Goal: Task Accomplishment & Management: Manage account settings

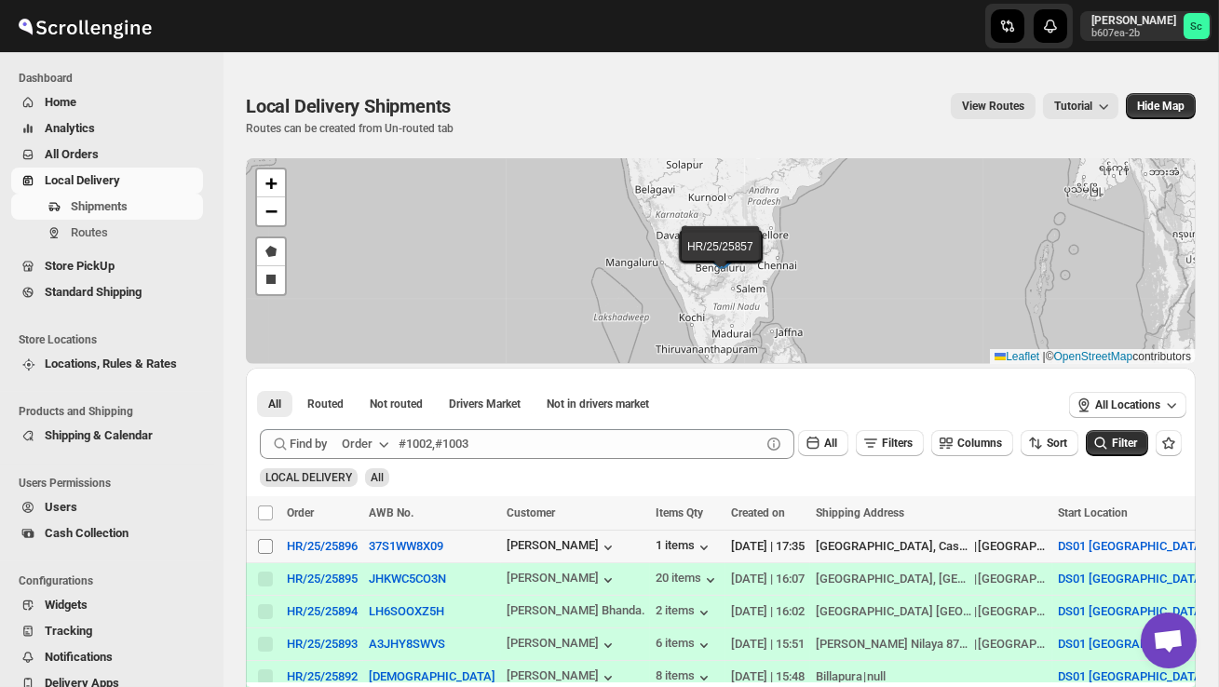
click at [264, 546] on input "Select shipment" at bounding box center [265, 546] width 15 height 15
checkbox input "true"
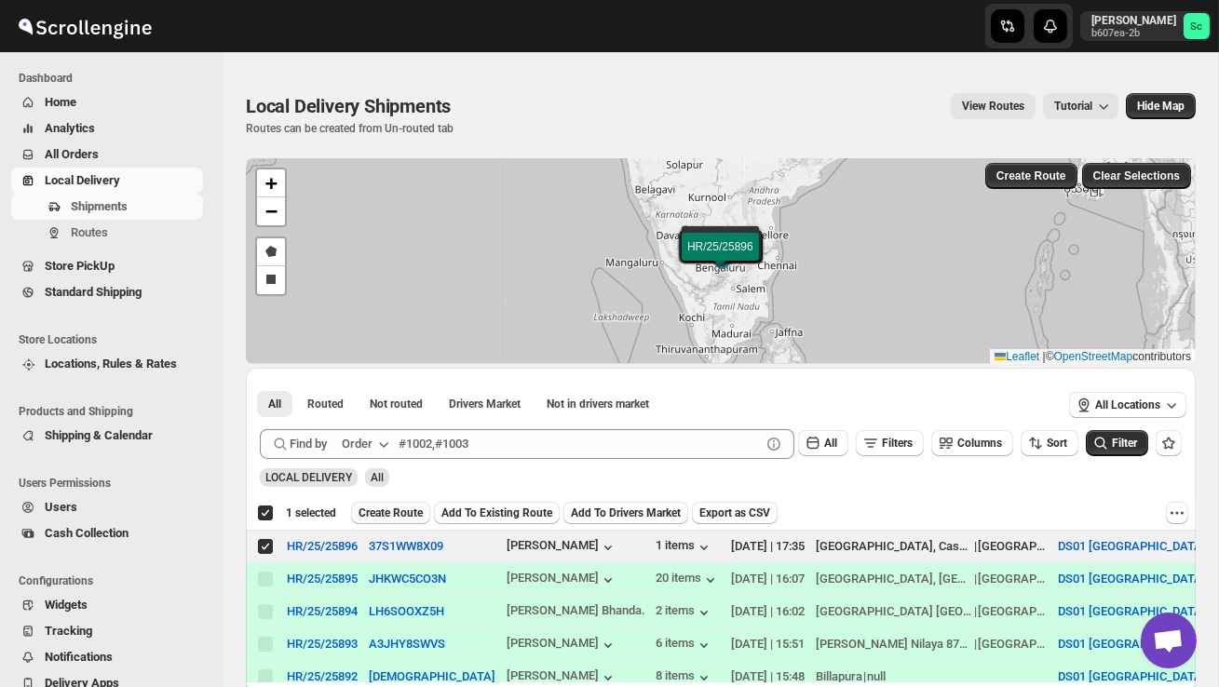
click at [381, 512] on span "Create Route" at bounding box center [390, 513] width 64 height 15
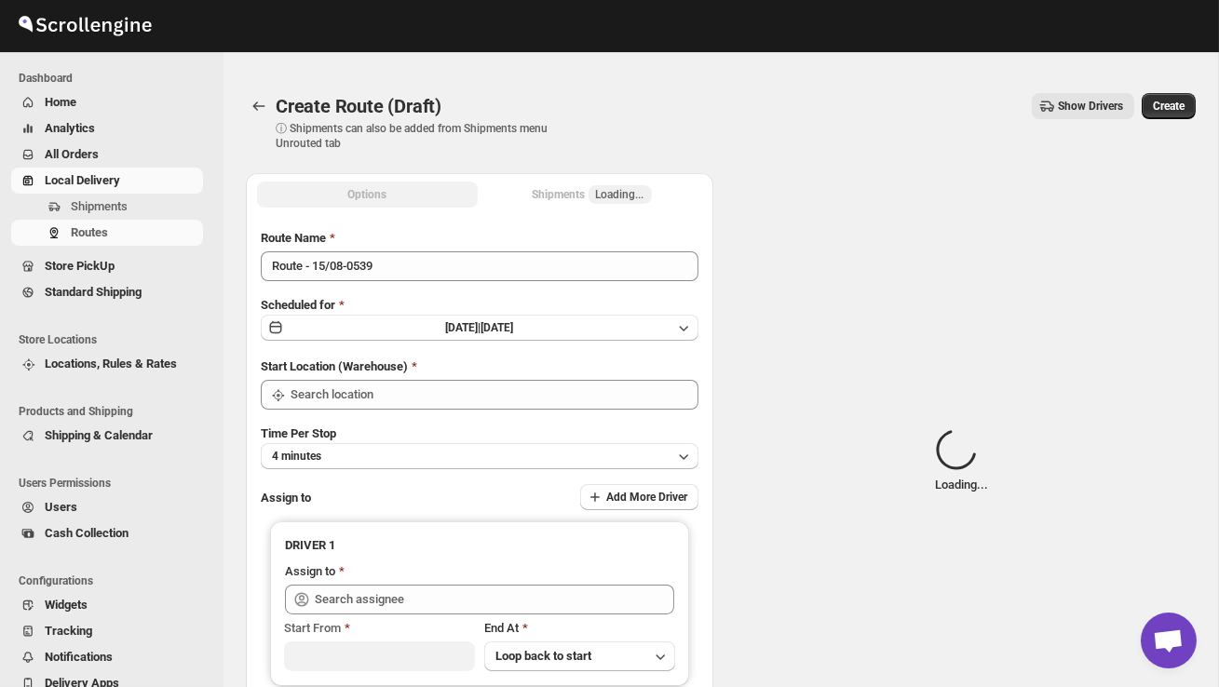
type input "DS01 [GEOGRAPHIC_DATA]"
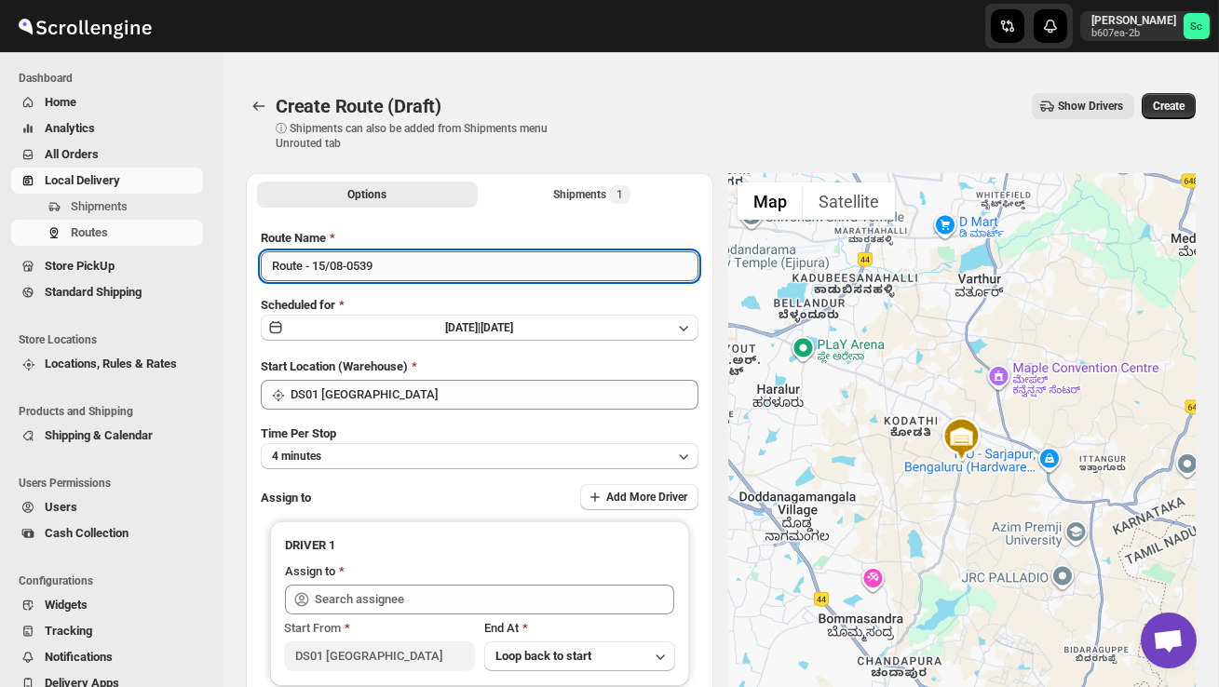
click at [393, 269] on input "Route - 15/08-0539" at bounding box center [480, 266] width 438 height 30
type input "R"
type input "Order no 25896"
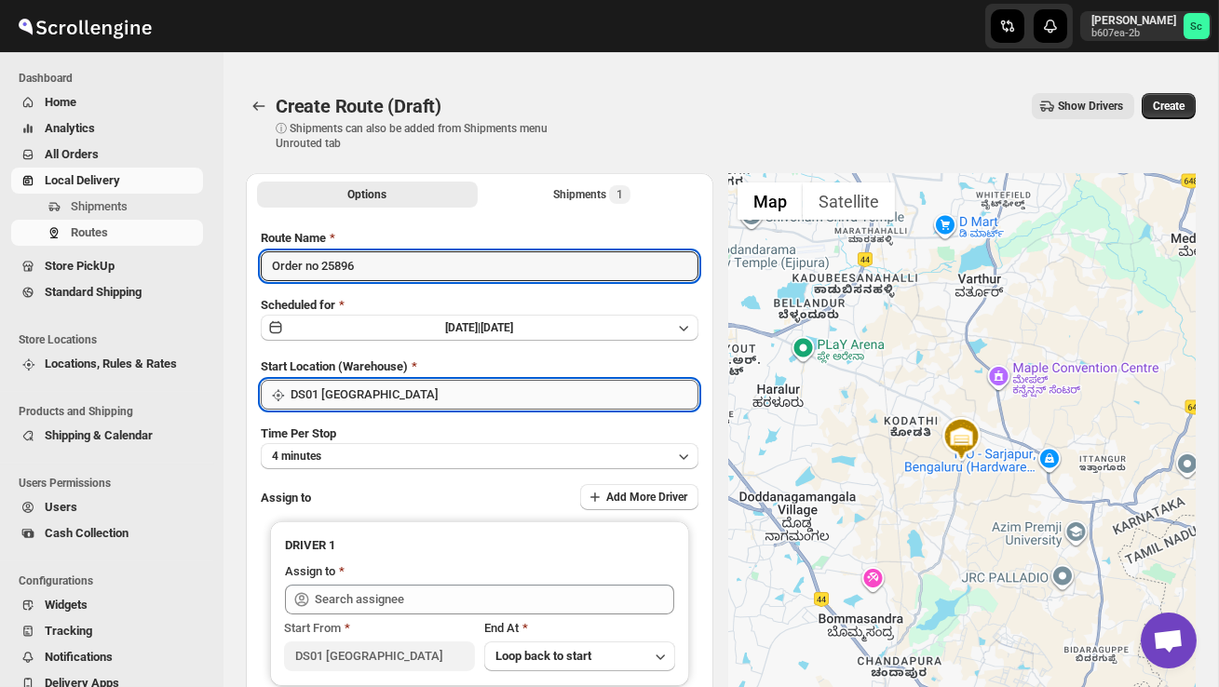
click at [432, 398] on input "DS01 [GEOGRAPHIC_DATA]" at bounding box center [494, 395] width 408 height 30
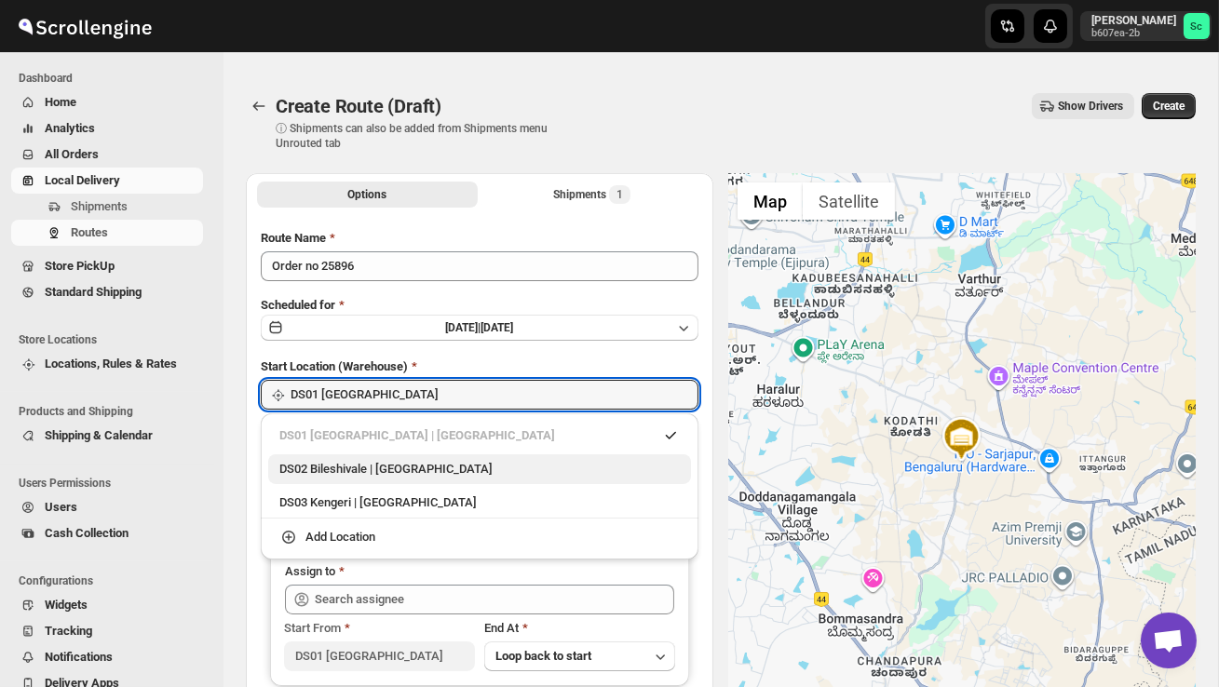
click at [444, 481] on div "DS02 Bileshivale | [GEOGRAPHIC_DATA]" at bounding box center [479, 469] width 423 height 30
type input "DS02 Bileshivale"
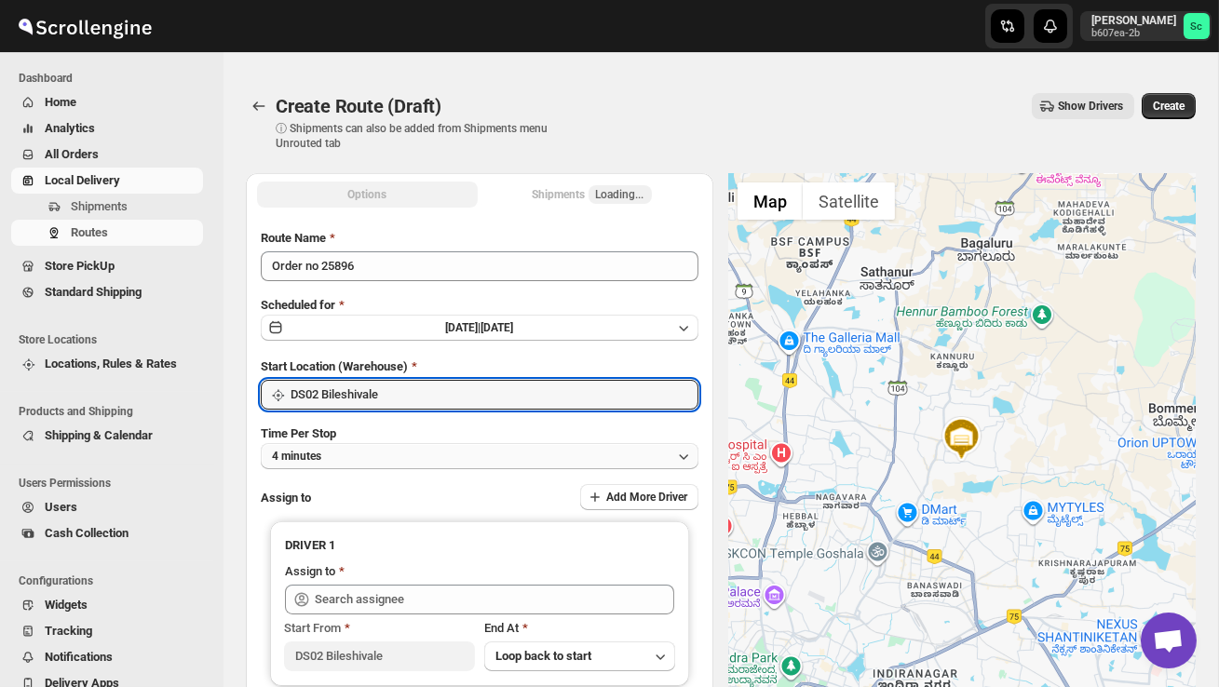
click at [415, 461] on button "4 minutes" at bounding box center [480, 456] width 438 height 26
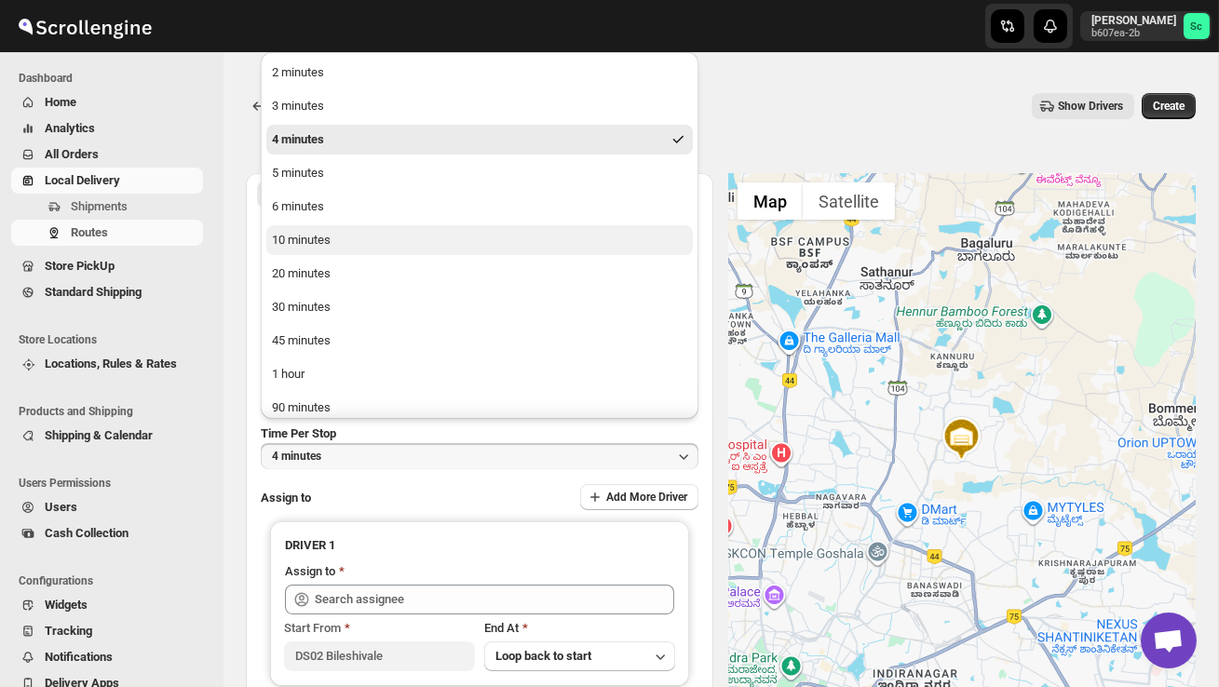
click at [366, 250] on button "10 minutes" at bounding box center [479, 240] width 426 height 30
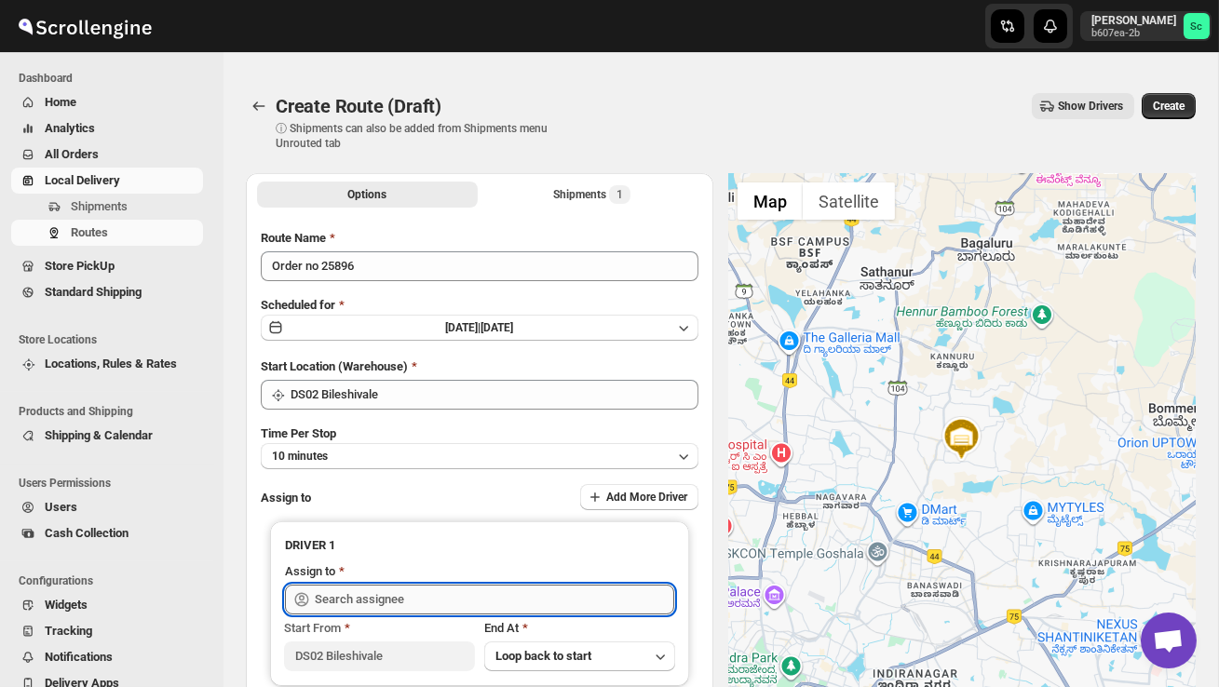
click at [358, 603] on input "text" at bounding box center [494, 600] width 359 height 30
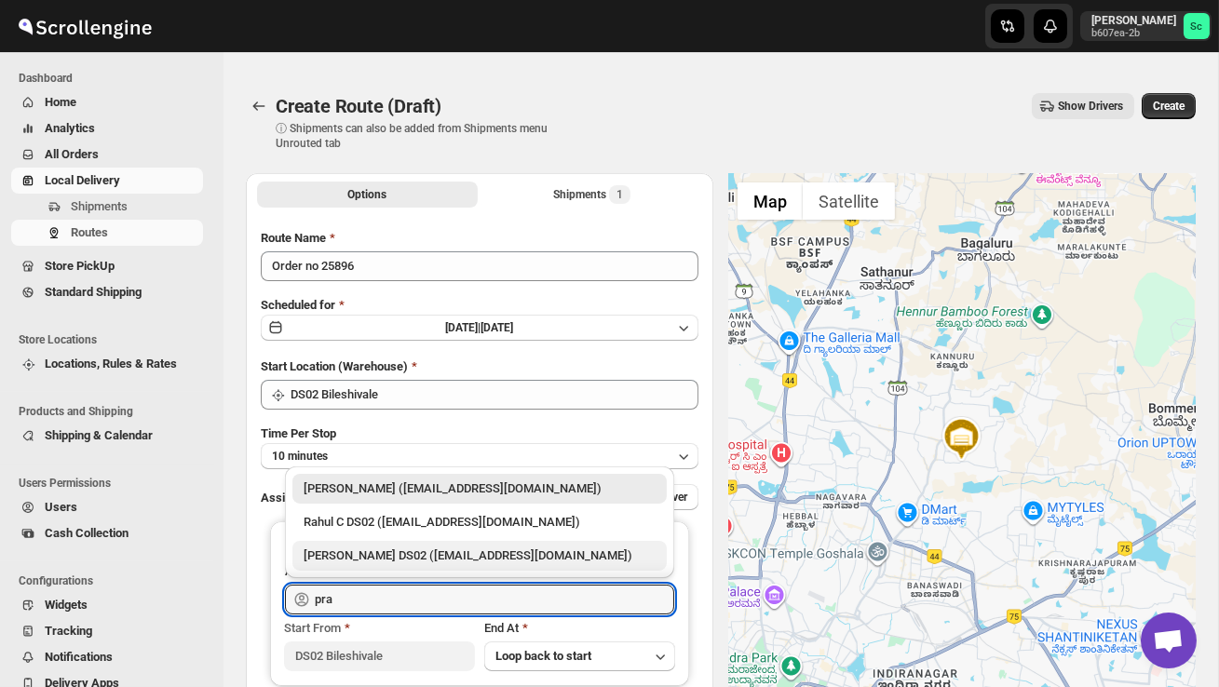
click at [451, 543] on div "[PERSON_NAME] DS02 ([EMAIL_ADDRESS][DOMAIN_NAME])" at bounding box center [479, 556] width 374 height 30
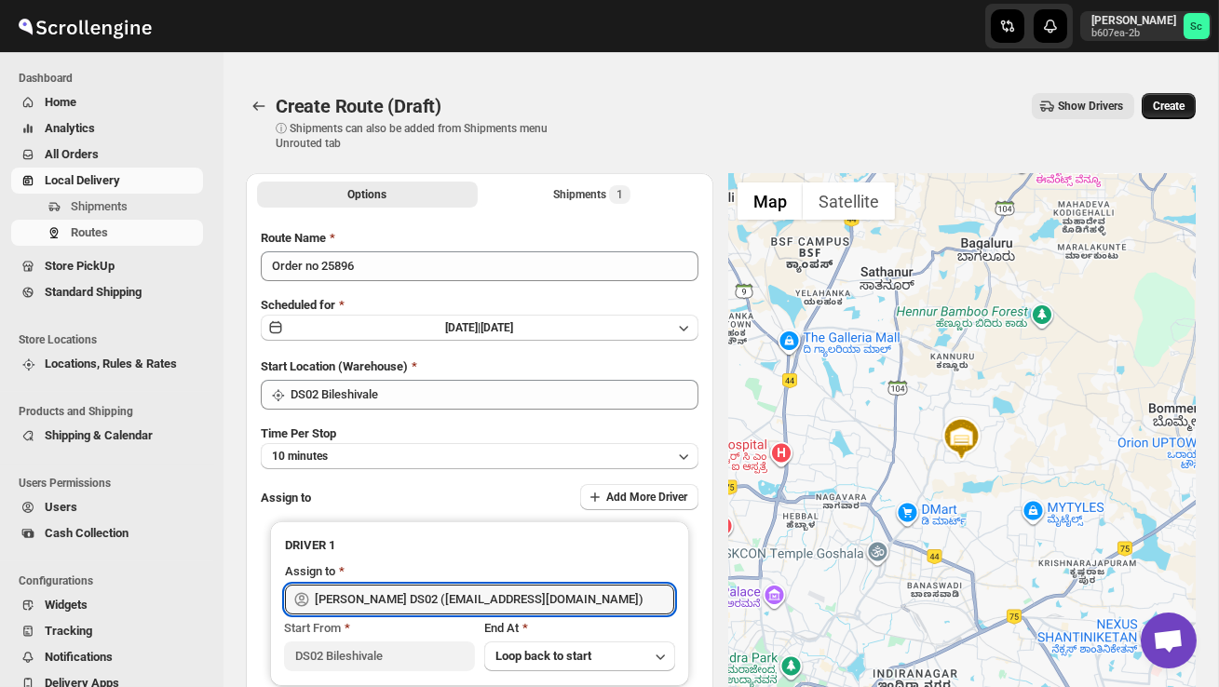
type input "[PERSON_NAME] DS02 ([EMAIL_ADDRESS][DOMAIN_NAME])"
click at [1165, 103] on span "Create" at bounding box center [1169, 106] width 32 height 15
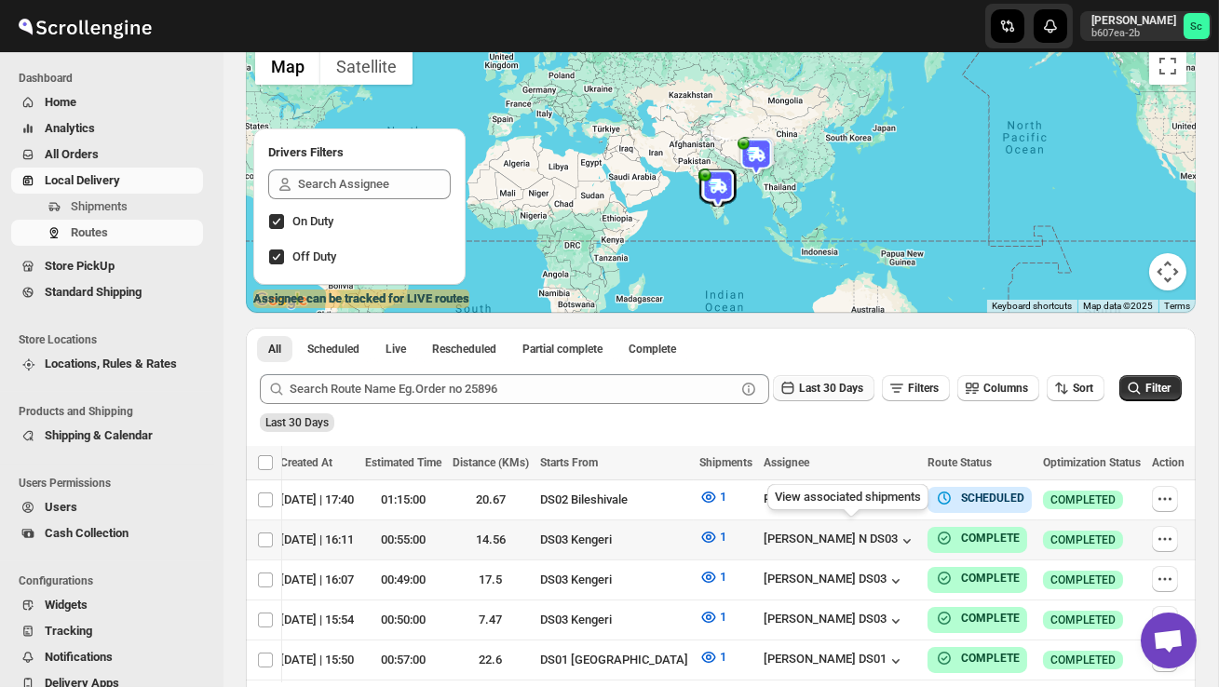
scroll to position [0, 240]
click at [1163, 496] on icon "button" at bounding box center [1164, 499] width 19 height 19
checkbox input "true"
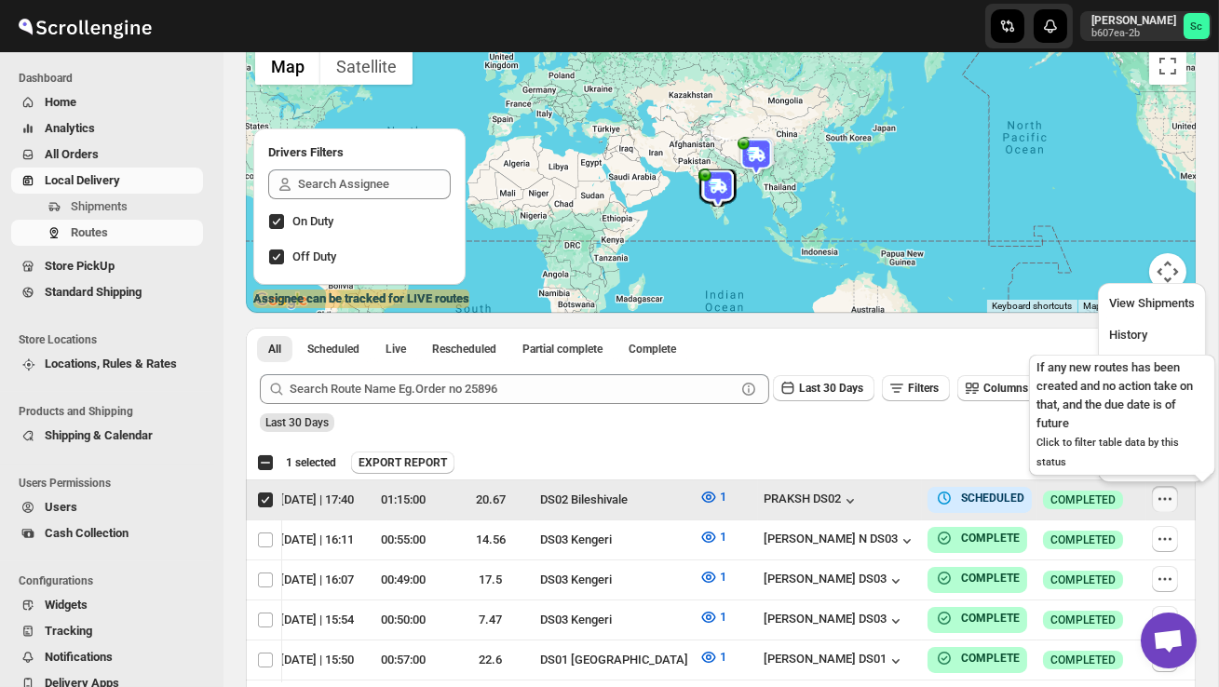
scroll to position [0, 1]
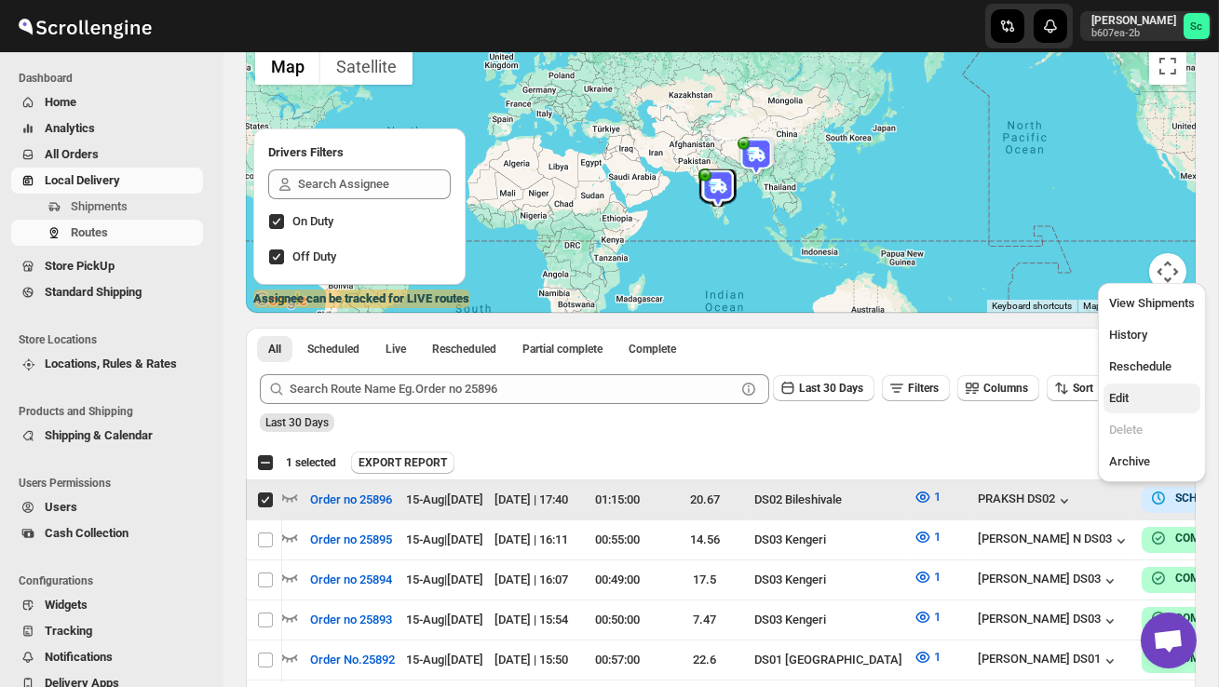
click at [1133, 400] on span "Edit" at bounding box center [1152, 398] width 86 height 19
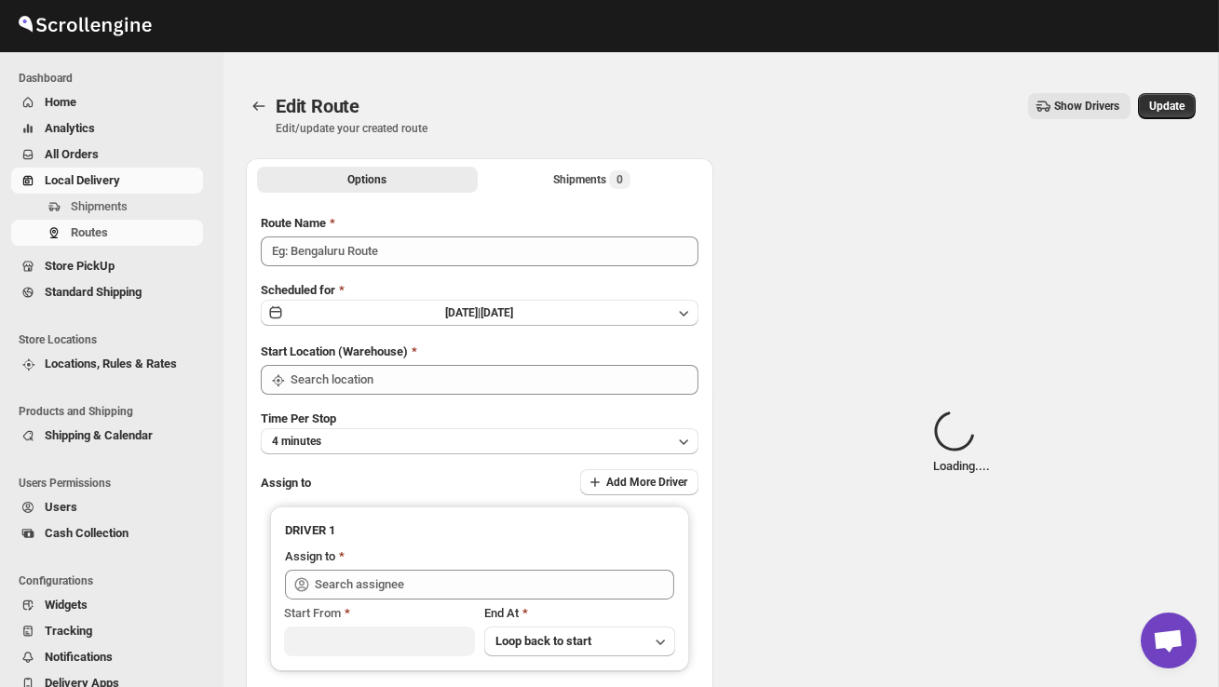
type input "Order no 25896"
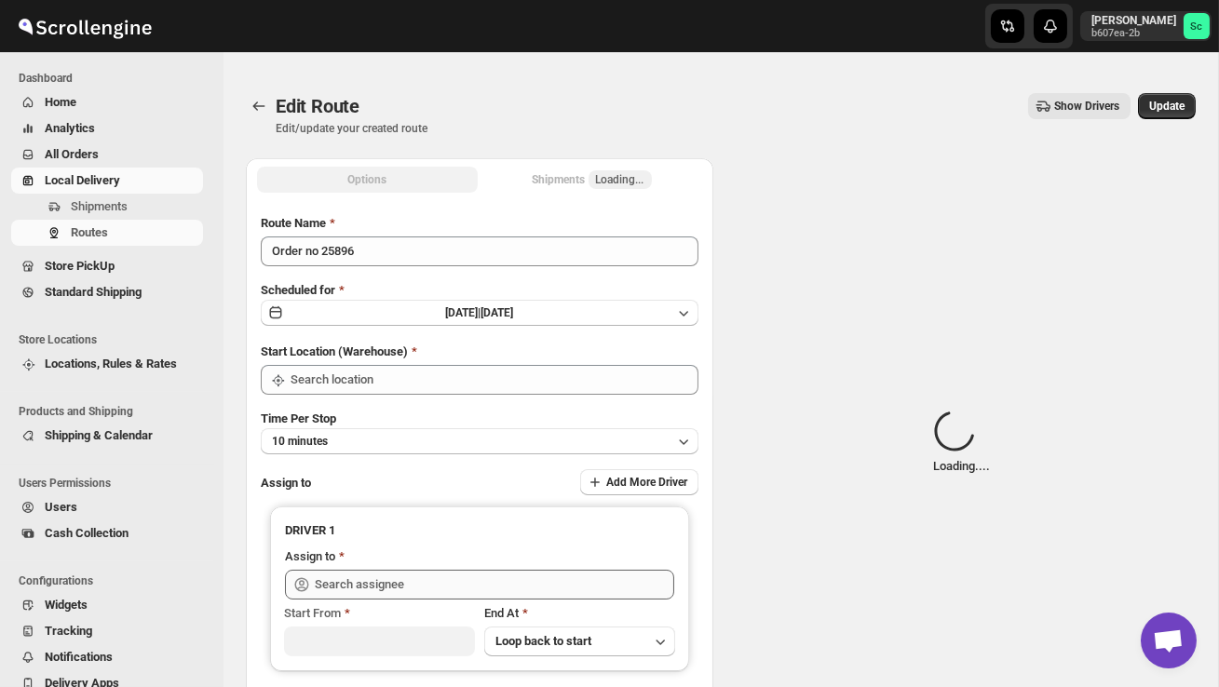
type input "DS02 Bileshivale"
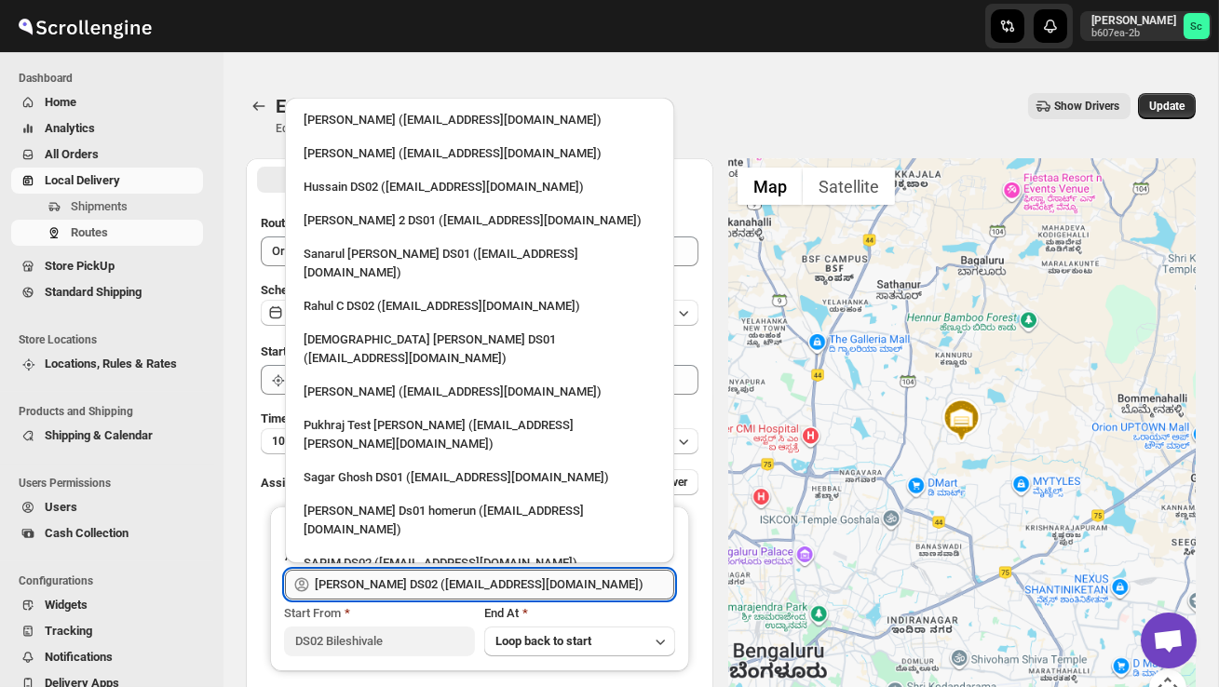
click at [577, 581] on input "[PERSON_NAME] DS02 ([EMAIL_ADDRESS][DOMAIN_NAME])" at bounding box center [494, 585] width 359 height 30
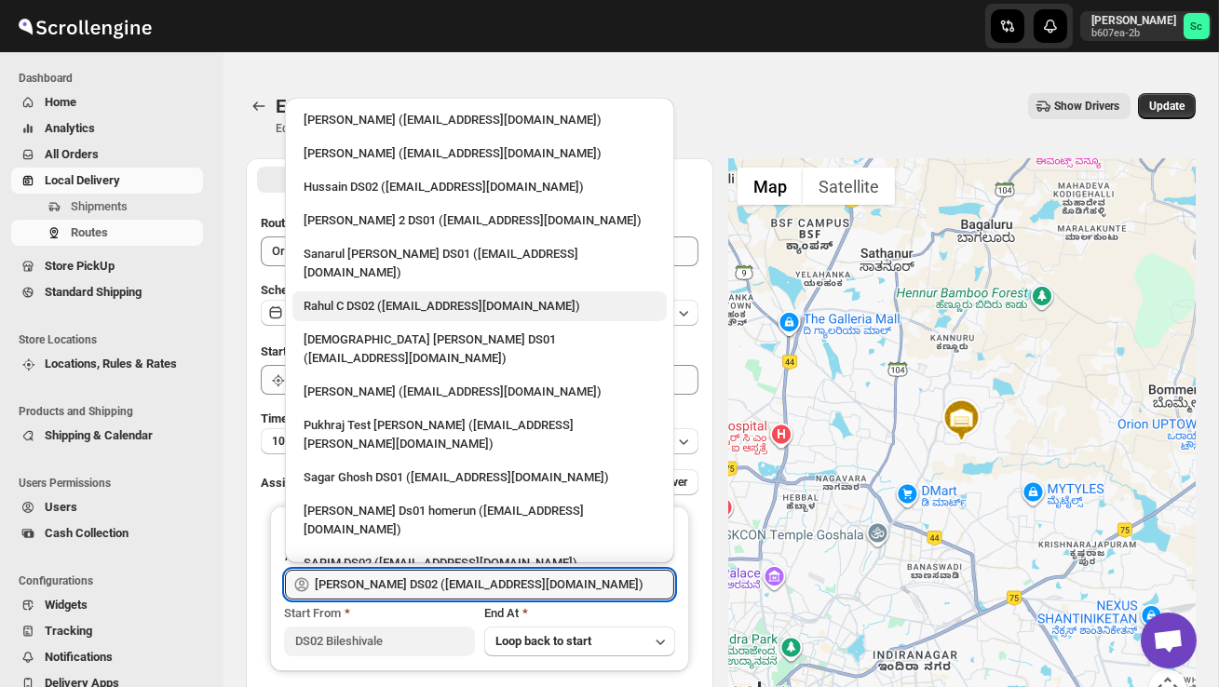
click at [372, 298] on div "Rahul C DS02 ([EMAIL_ADDRESS][DOMAIN_NAME])" at bounding box center [479, 306] width 374 height 30
type input "Rahul C DS02 ([EMAIL_ADDRESS][DOMAIN_NAME])"
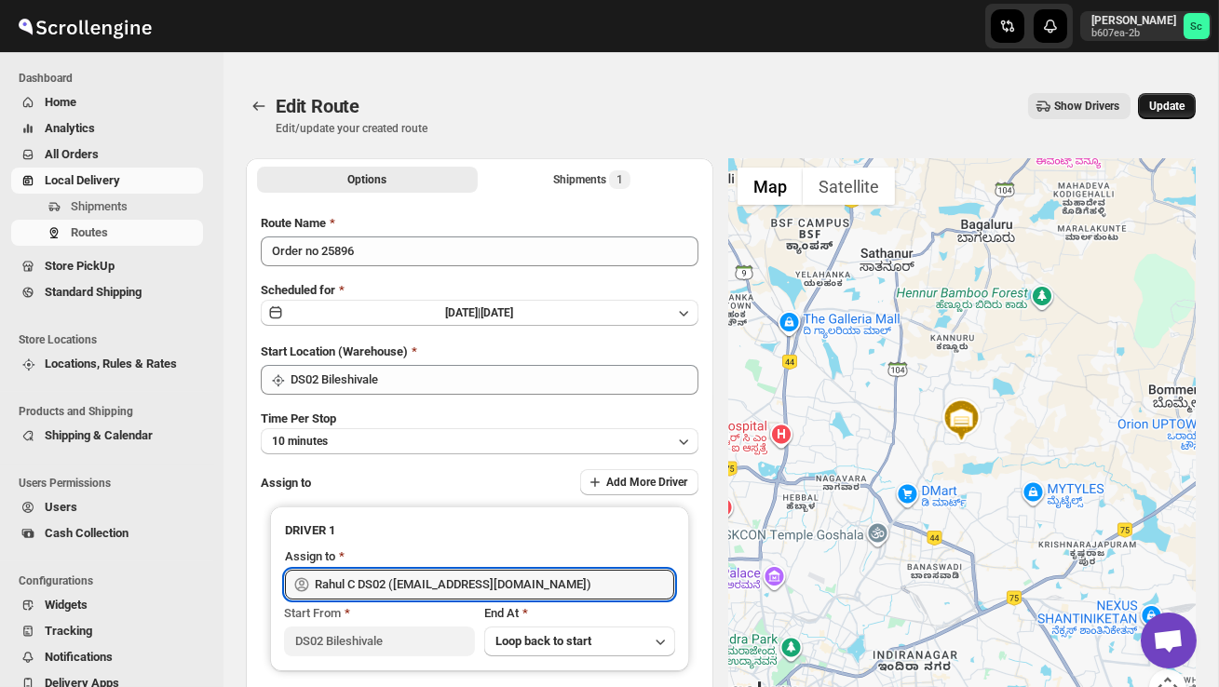
click at [1169, 102] on span "Update" at bounding box center [1166, 106] width 35 height 15
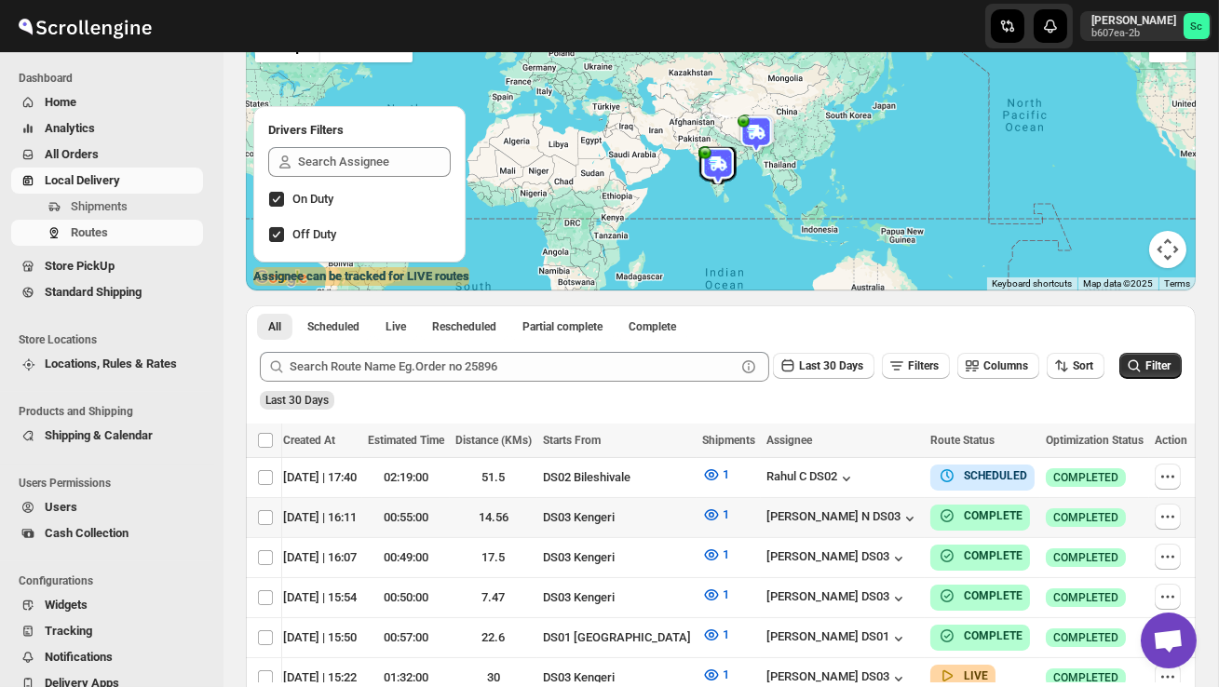
scroll to position [0, 240]
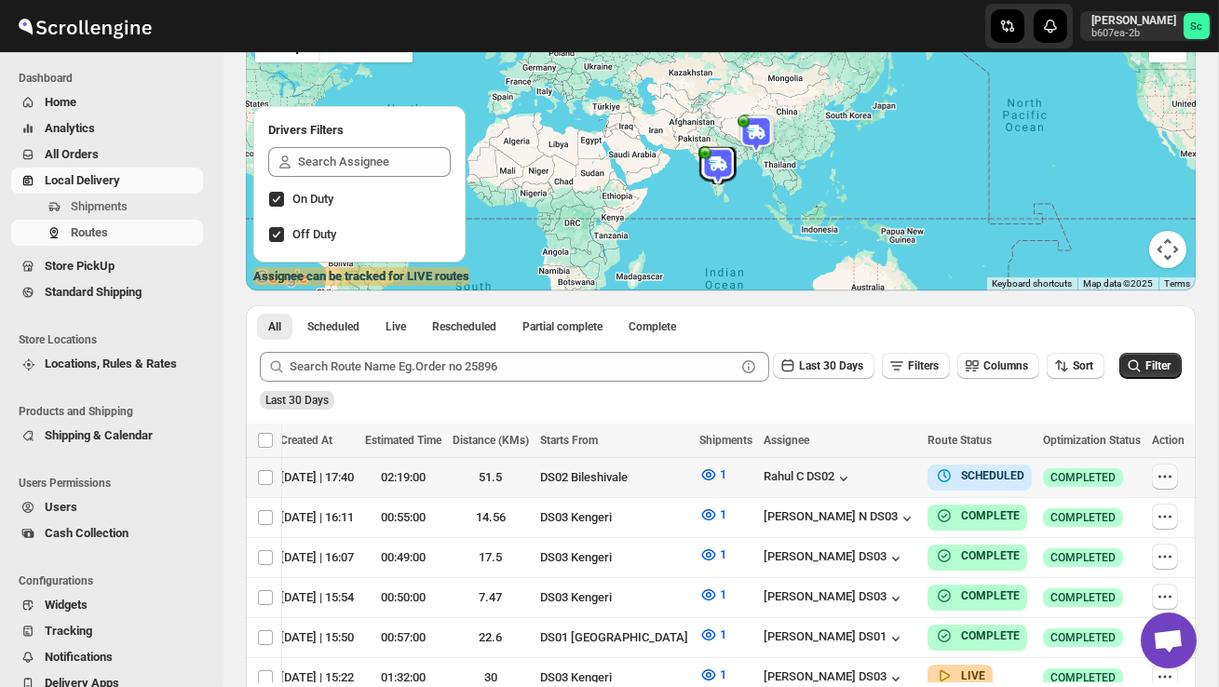
click at [1158, 478] on icon "button" at bounding box center [1164, 476] width 19 height 19
checkbox input "true"
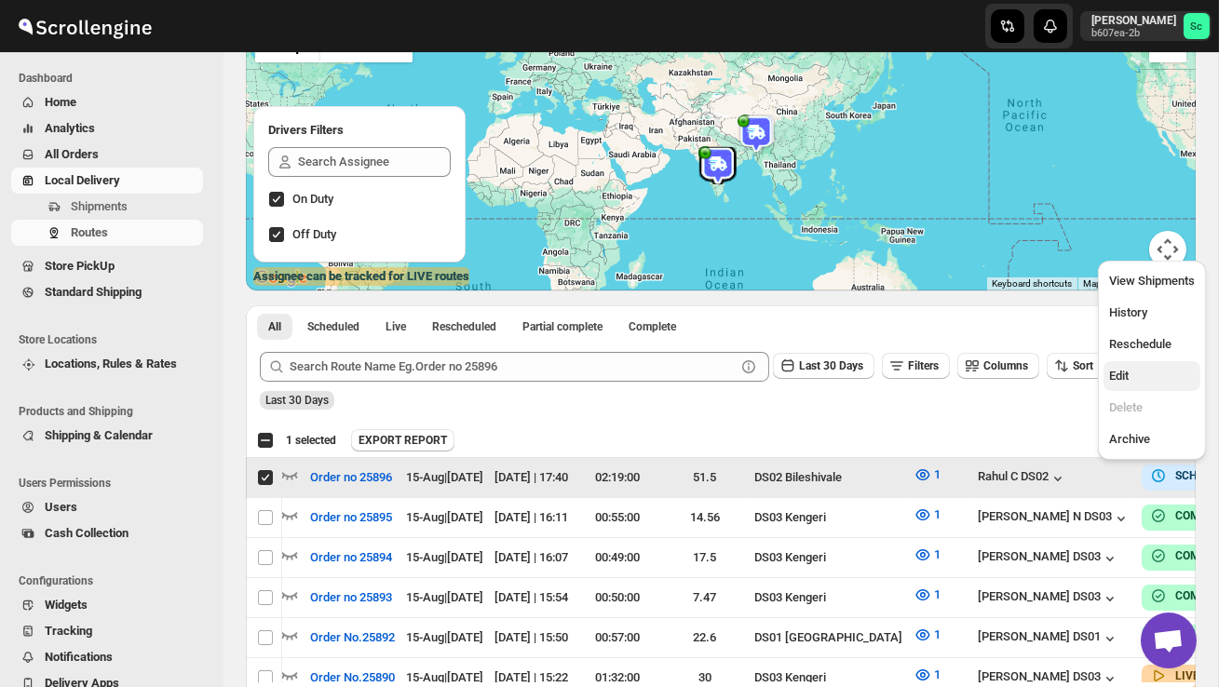
click at [1136, 376] on span "Edit" at bounding box center [1152, 376] width 86 height 19
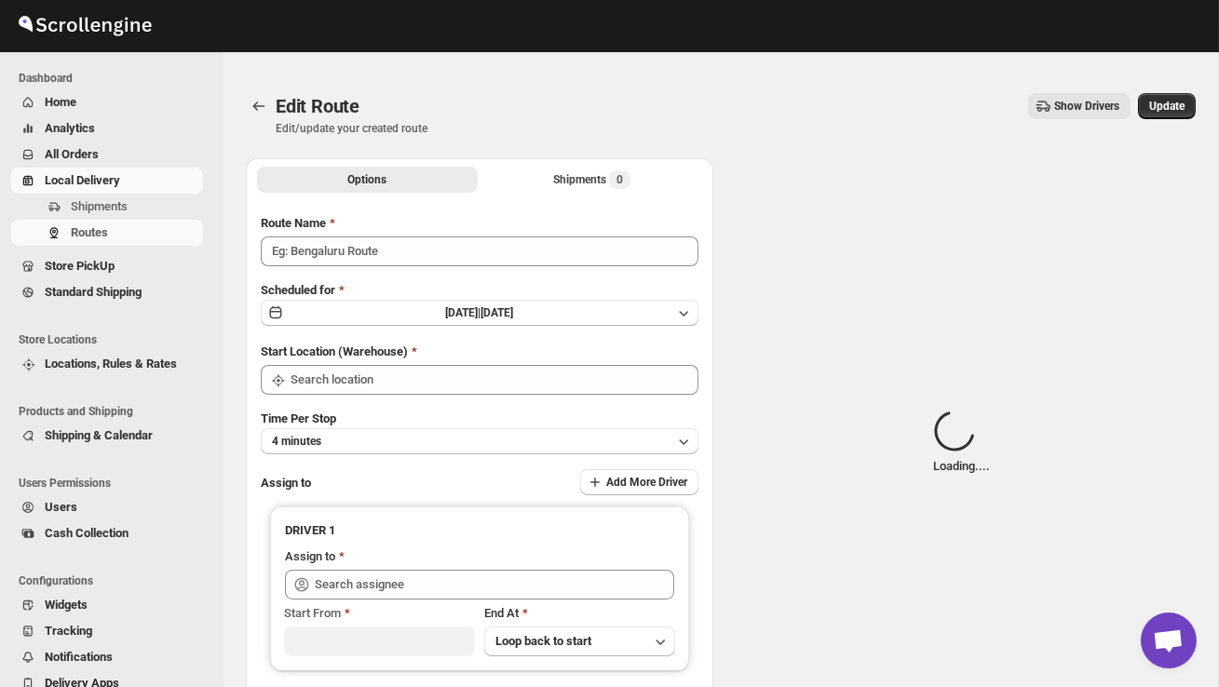
type input "Order no 25896"
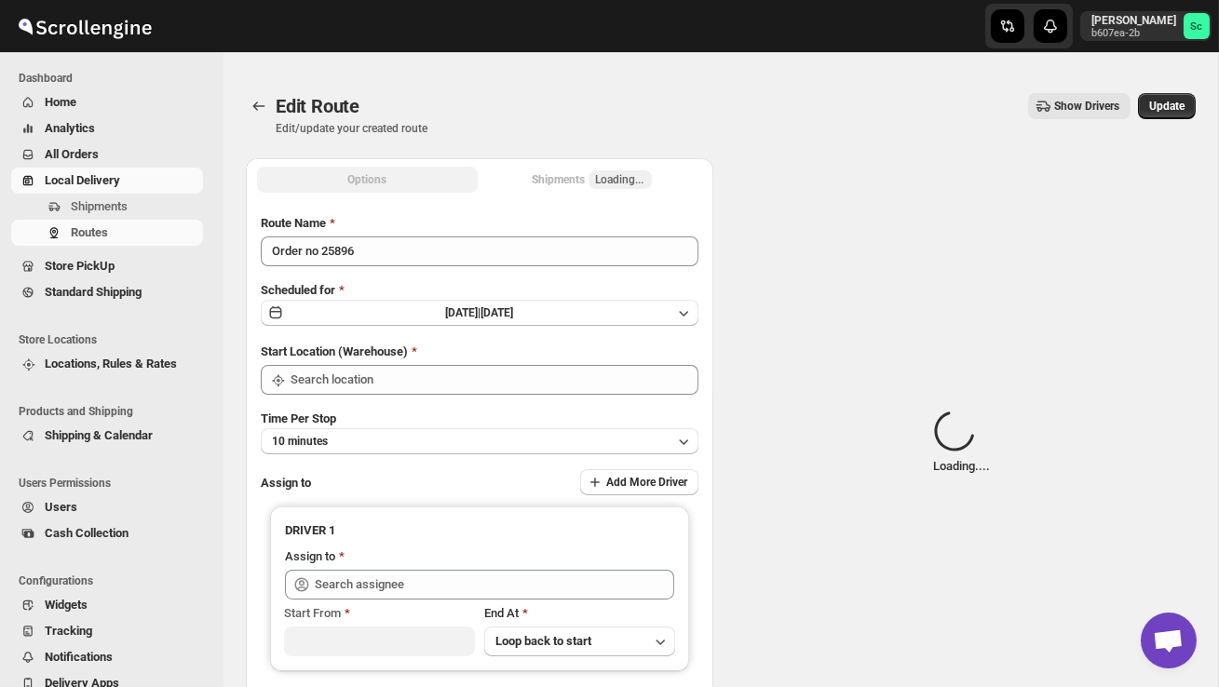
type input "DS02 Bileshivale"
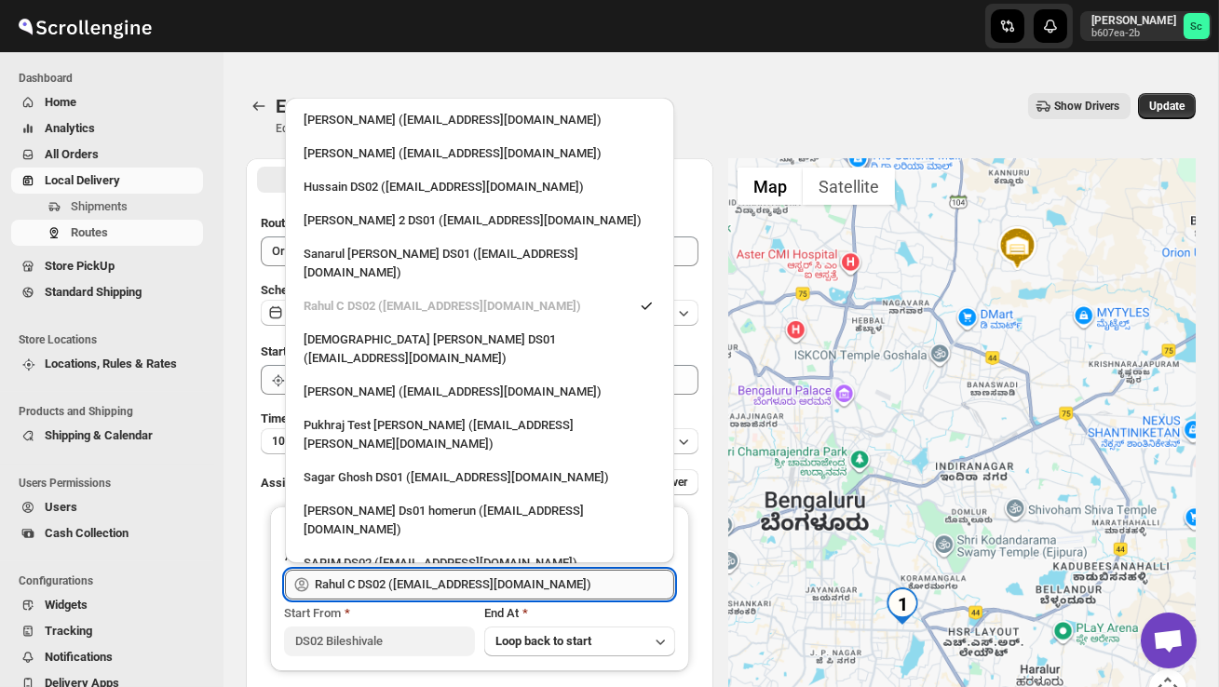
click at [568, 585] on input "Rahul C DS02 ([EMAIL_ADDRESS][DOMAIN_NAME])" at bounding box center [494, 585] width 359 height 30
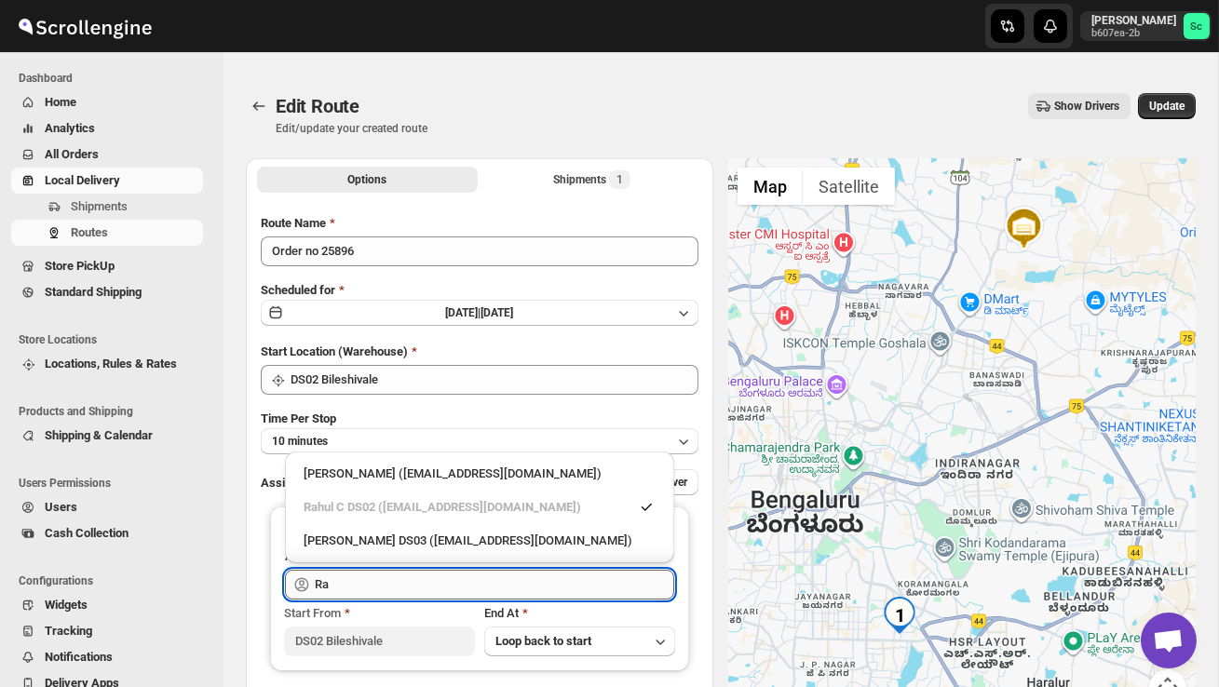
type input "R"
click at [566, 539] on div "[PERSON_NAME] DS02 ([EMAIL_ADDRESS][DOMAIN_NAME])" at bounding box center [480, 541] width 352 height 19
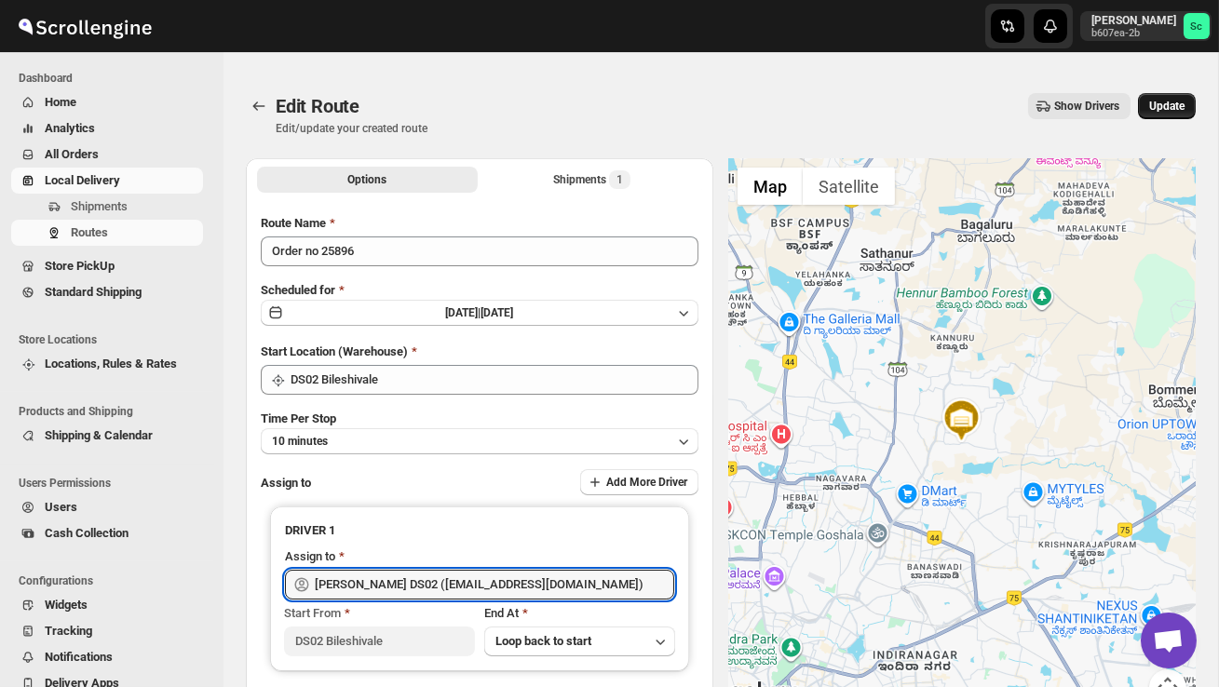
type input "[PERSON_NAME] DS02 ([EMAIL_ADDRESS][DOMAIN_NAME])"
click at [1166, 110] on span "Update" at bounding box center [1166, 106] width 35 height 15
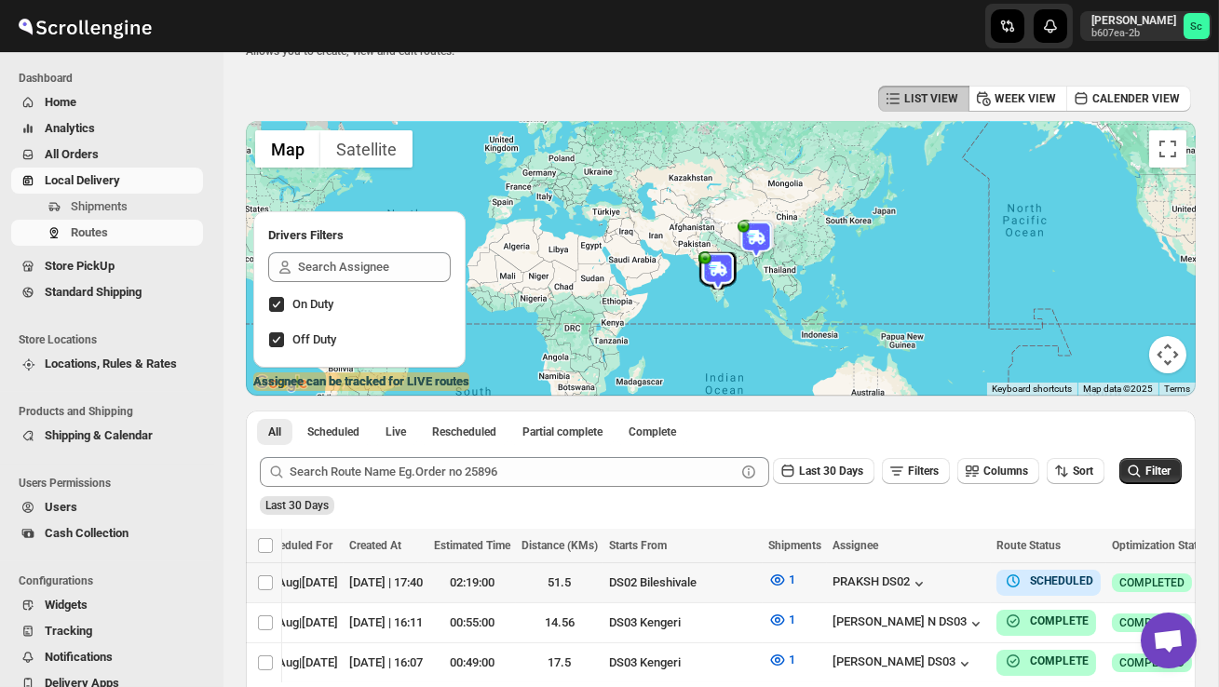
scroll to position [0, 240]
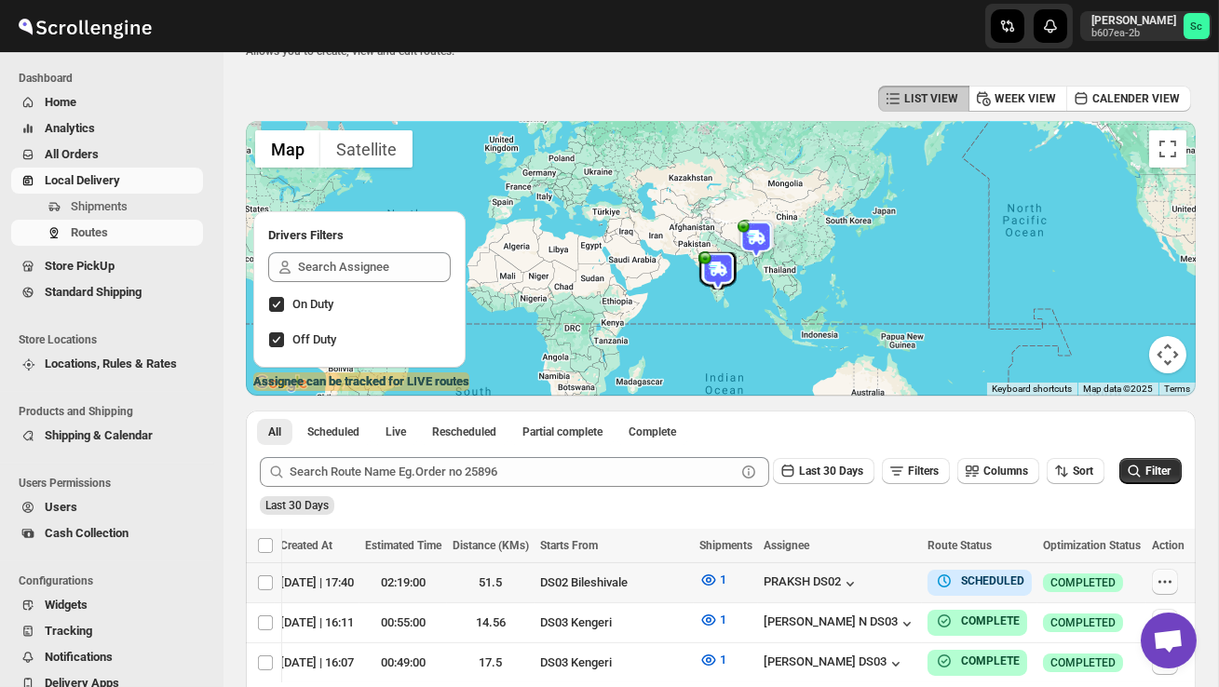
click at [1168, 579] on icon "button" at bounding box center [1164, 582] width 19 height 19
checkbox input "true"
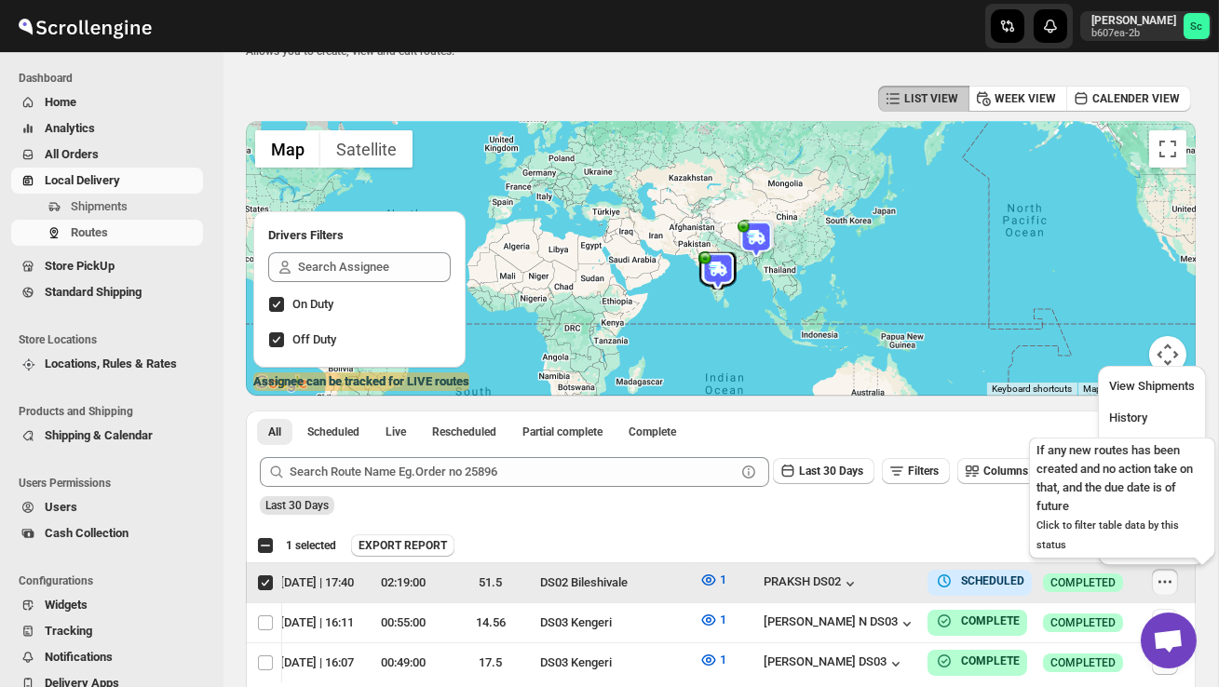
scroll to position [0, 1]
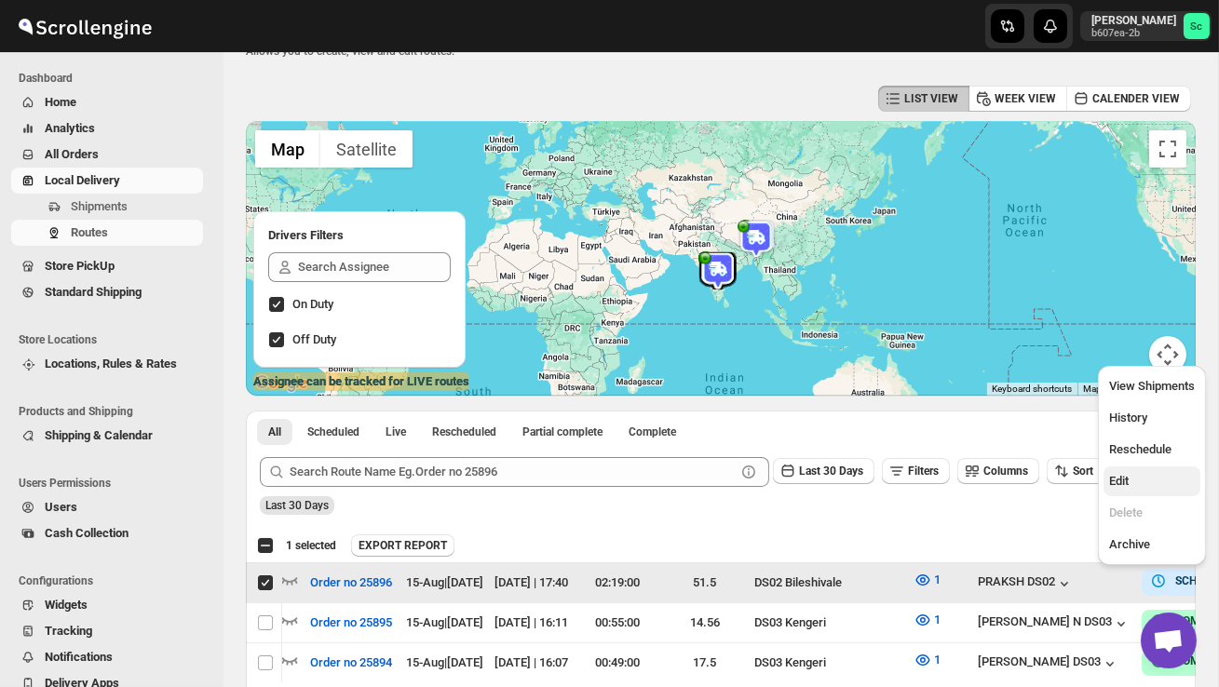
click at [1134, 479] on span "Edit" at bounding box center [1152, 481] width 86 height 19
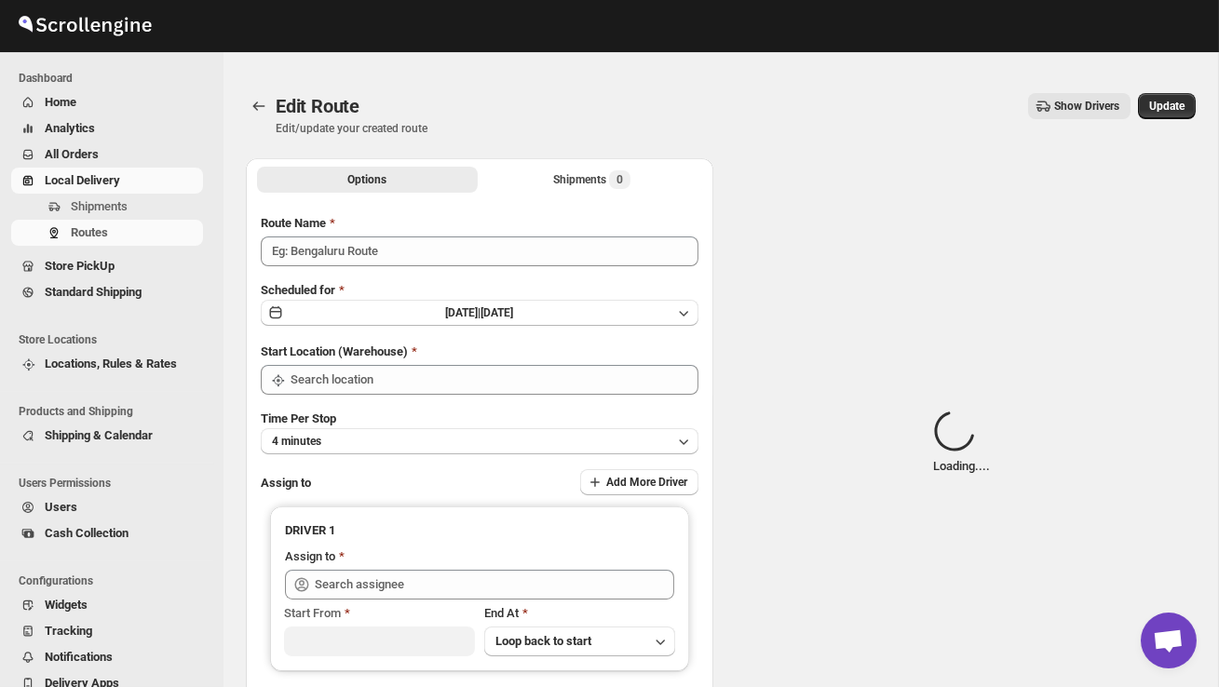
type input "Order no 25896"
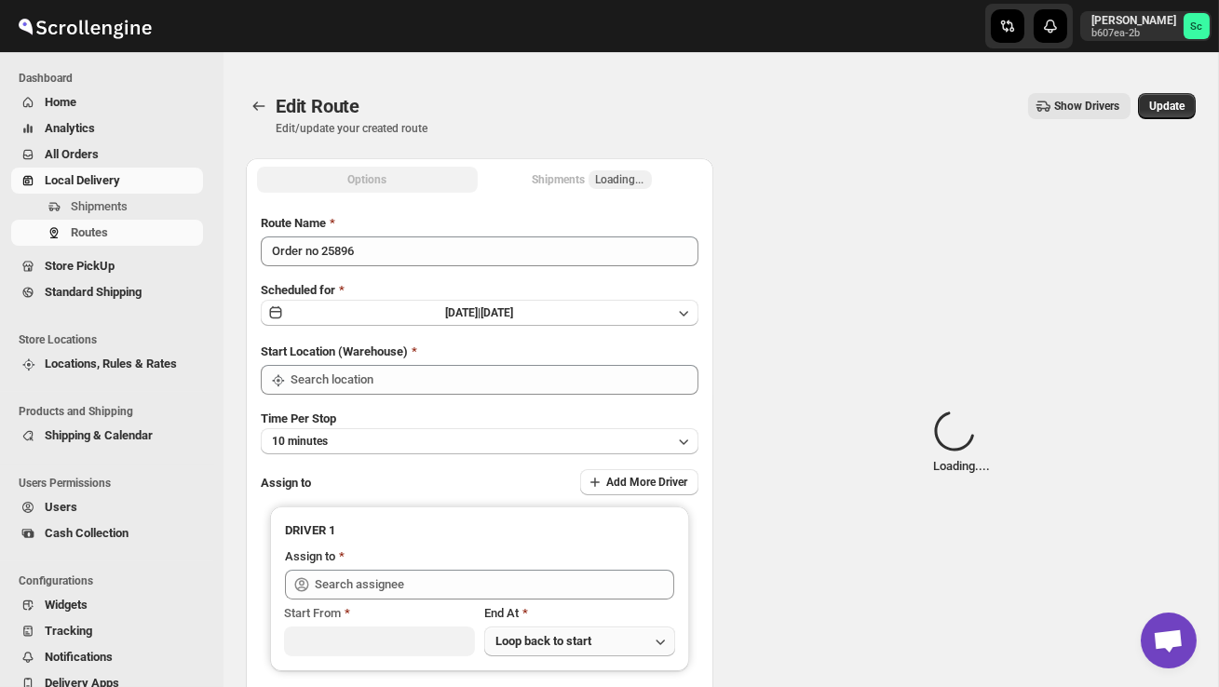
type input "DS02 Bileshivale"
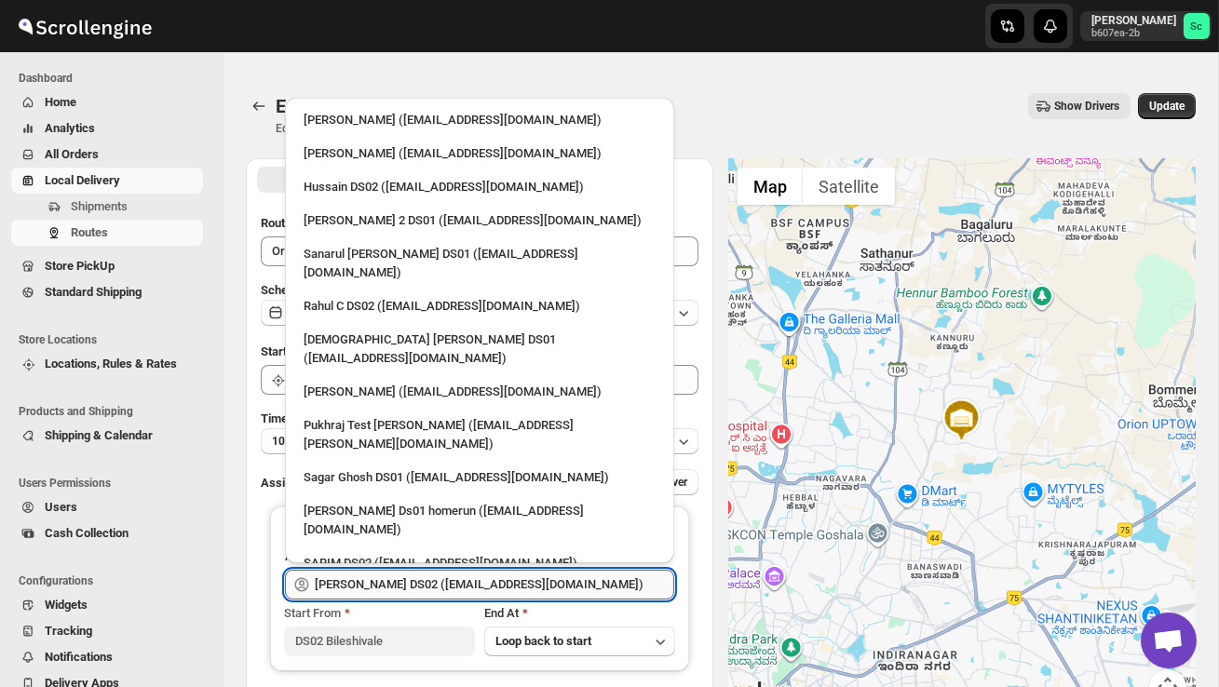
click at [550, 587] on input "[PERSON_NAME] DS02 ([EMAIL_ADDRESS][DOMAIN_NAME])" at bounding box center [494, 585] width 359 height 30
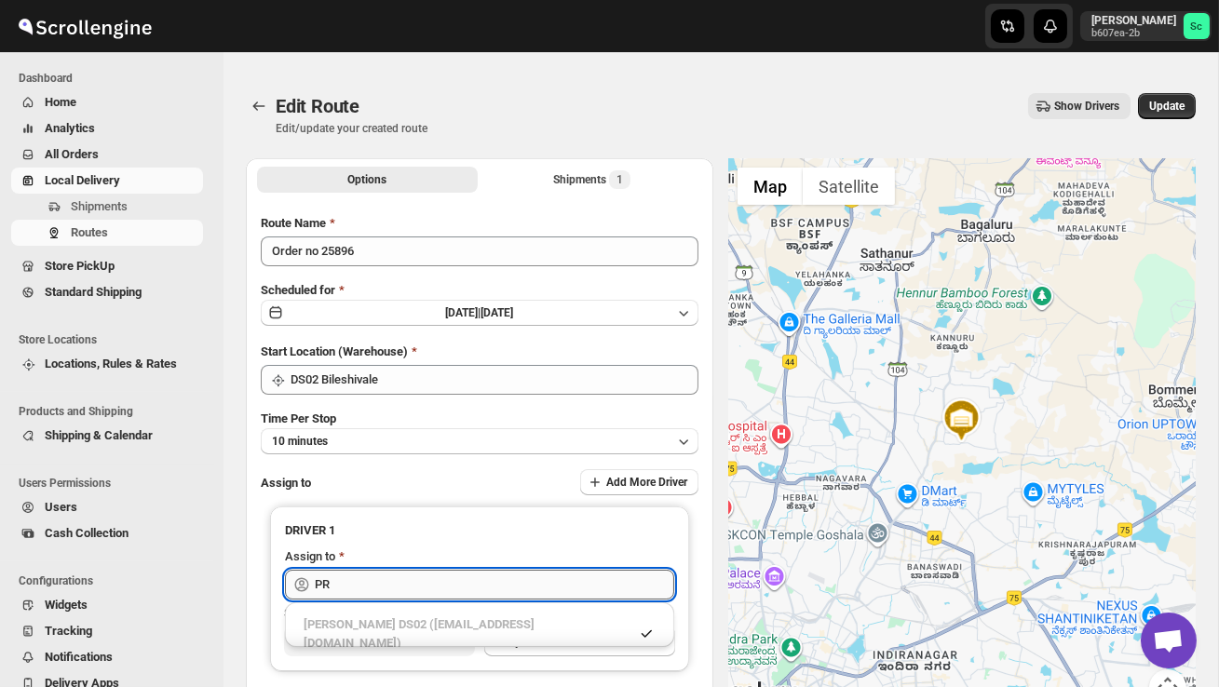
type input "P"
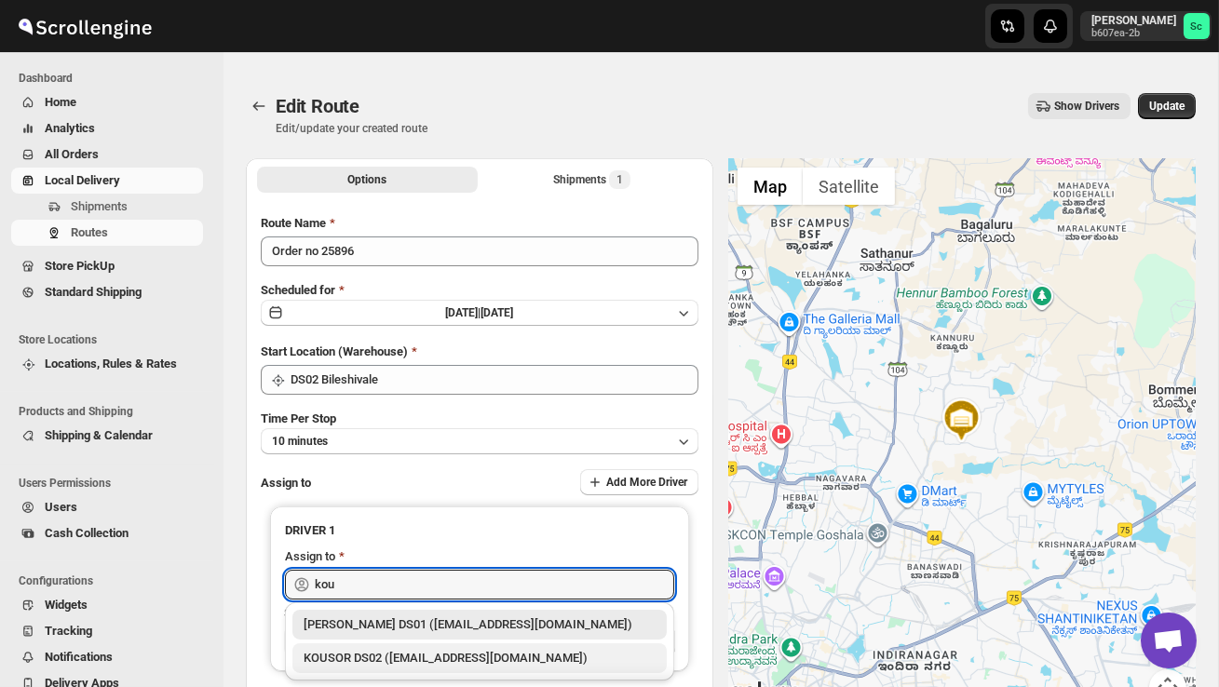
click at [531, 655] on div "KOUSOR DS02 ([EMAIL_ADDRESS][DOMAIN_NAME])" at bounding box center [480, 658] width 352 height 19
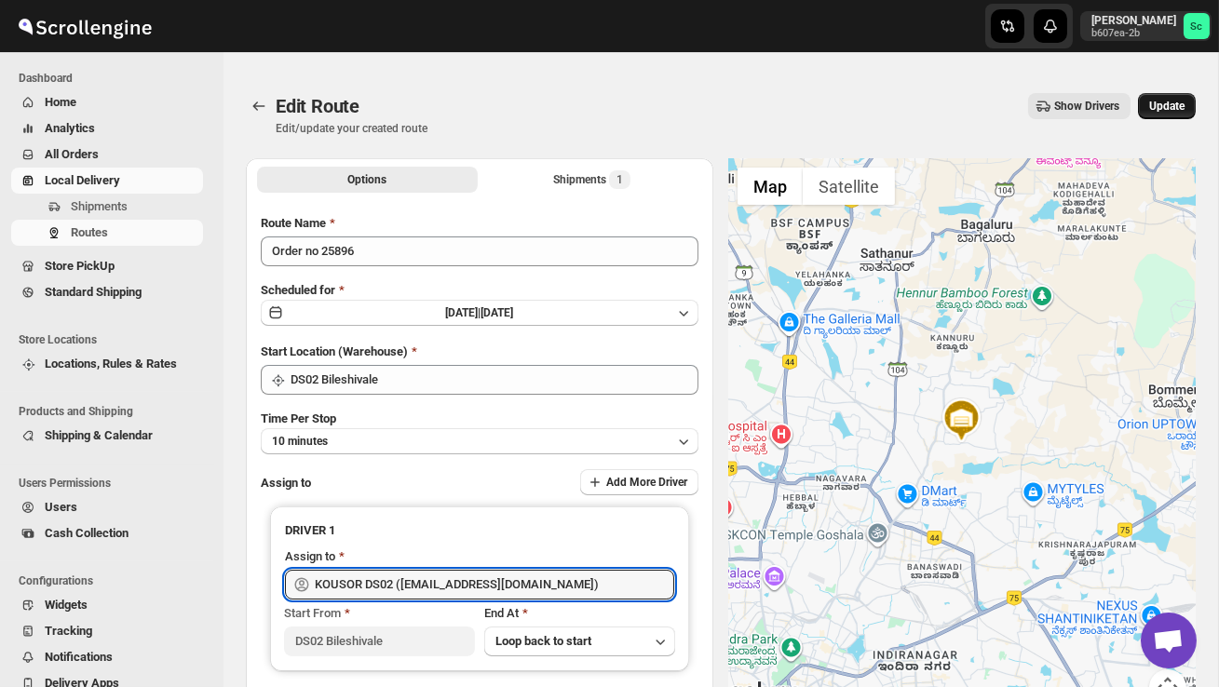
type input "KOUSOR DS02 ([EMAIL_ADDRESS][DOMAIN_NAME])"
click at [1167, 112] on span "Update" at bounding box center [1166, 106] width 35 height 15
